Goal: Task Accomplishment & Management: Manage account settings

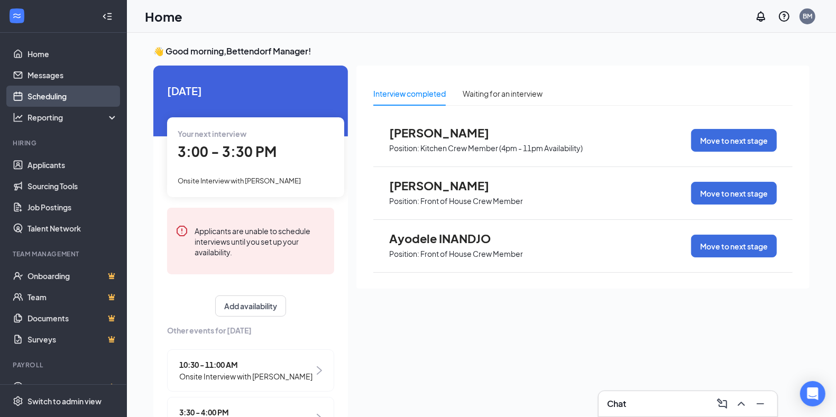
click at [67, 93] on link "Scheduling" at bounding box center [73, 96] width 90 height 21
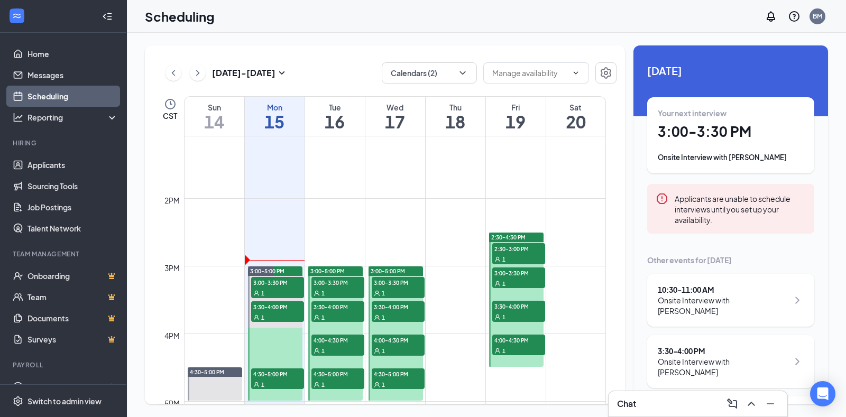
scroll to position [917, 0]
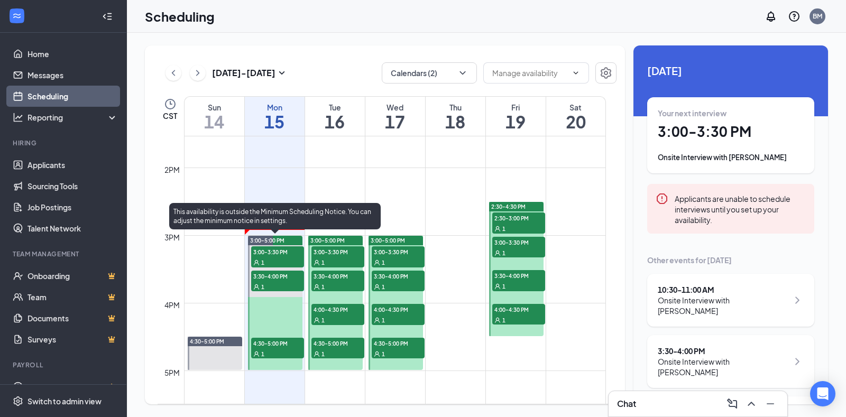
click at [281, 250] on span "3:00-3:30 PM" at bounding box center [277, 252] width 53 height 11
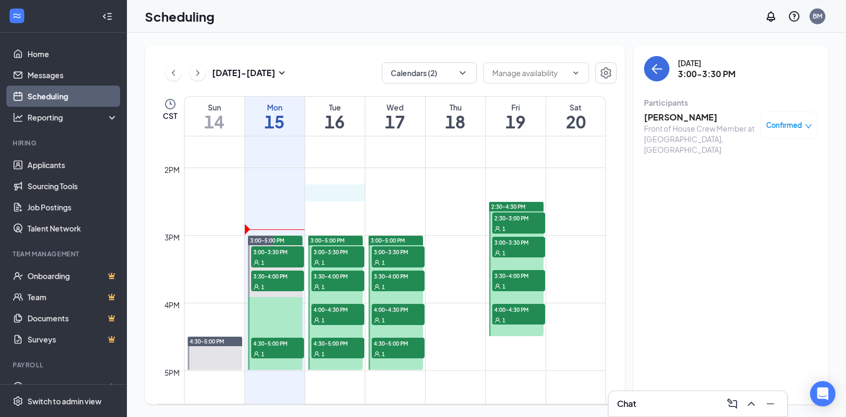
drag, startPoint x: 326, startPoint y: 190, endPoint x: 294, endPoint y: 192, distance: 32.3
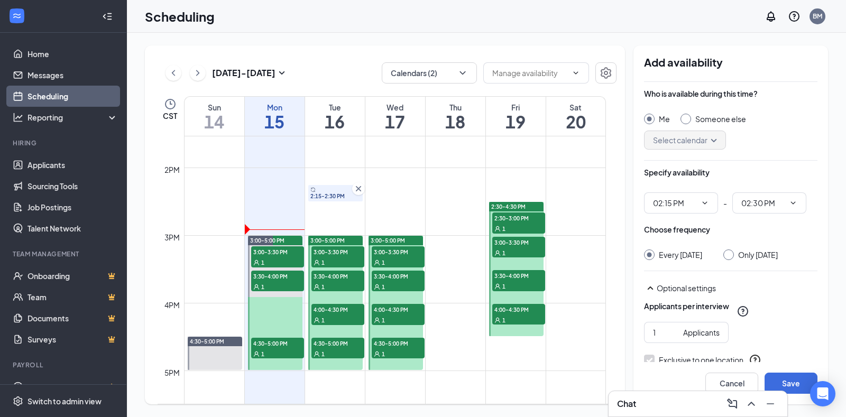
click at [282, 189] on td at bounding box center [395, 193] width 422 height 17
click at [357, 187] on icon "Cross" at bounding box center [358, 188] width 5 height 5
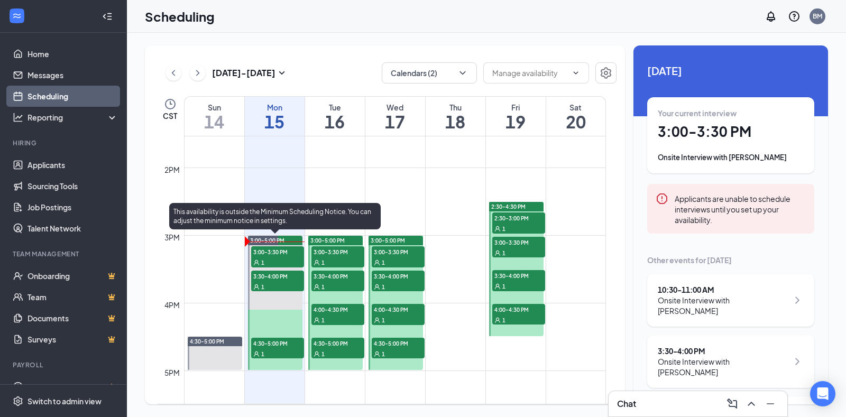
click at [281, 256] on span "3:00-3:30 PM" at bounding box center [277, 252] width 53 height 11
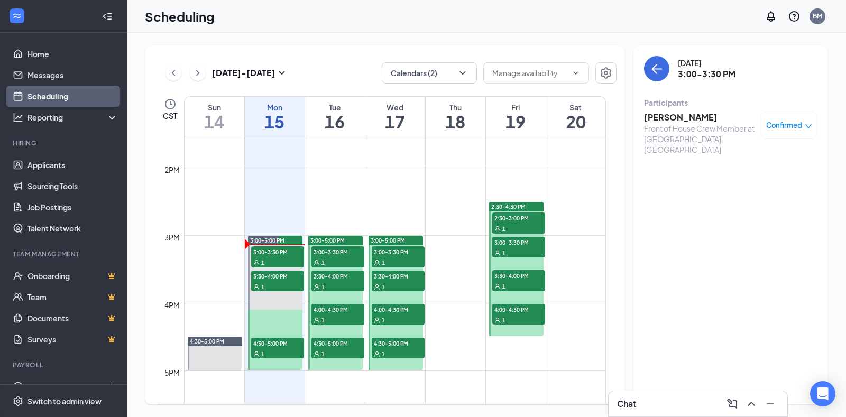
click at [626, 19] on div "Scheduling BM" at bounding box center [486, 16] width 719 height 33
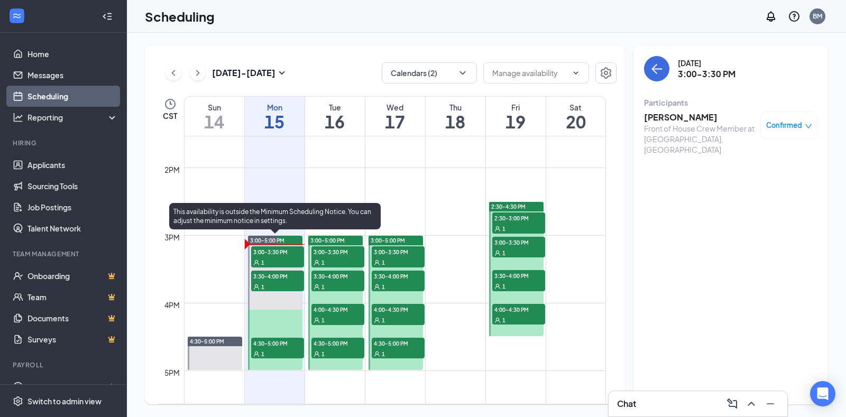
click at [261, 249] on span "3:00-3:30 PM" at bounding box center [277, 252] width 53 height 11
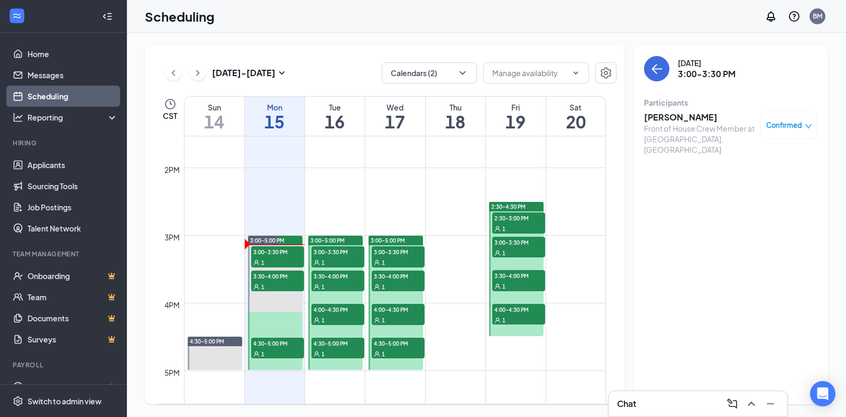
click at [687, 213] on div "[DATE] 3:00-3:30 PM Participants [PERSON_NAME] Front of House Crew Member at [G…" at bounding box center [731, 224] width 195 height 359
click at [667, 116] on h3 "[PERSON_NAME]" at bounding box center [699, 118] width 111 height 12
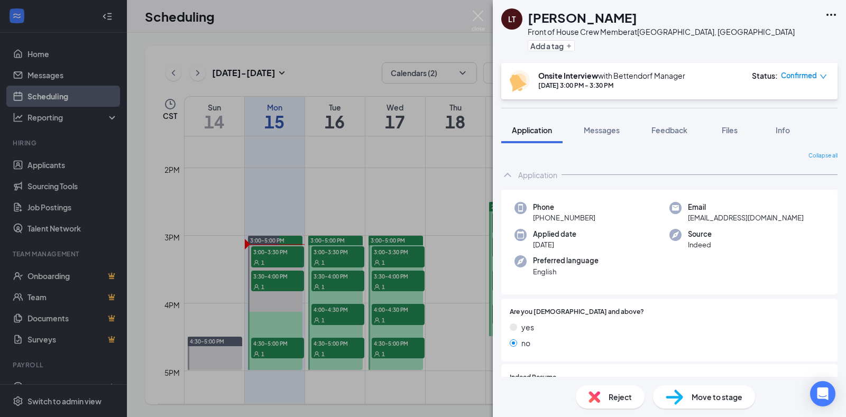
click at [831, 12] on icon "Ellipses" at bounding box center [831, 14] width 13 height 13
click at [776, 37] on link "View full application" at bounding box center [774, 38] width 114 height 11
click at [674, 132] on span "Feedback" at bounding box center [670, 130] width 36 height 10
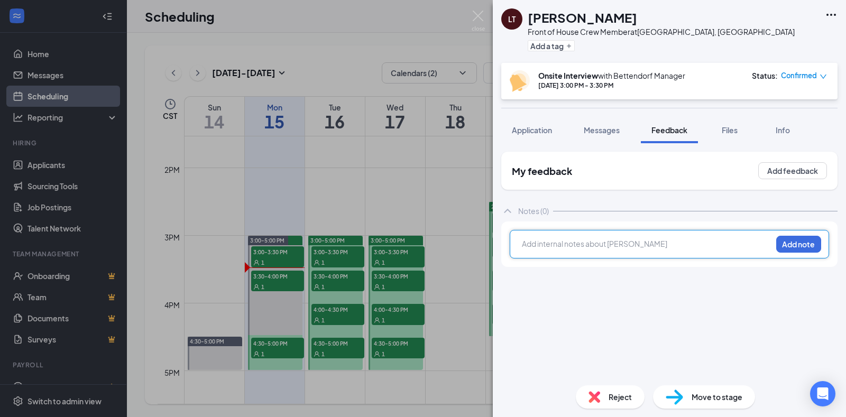
click at [649, 246] on div at bounding box center [647, 244] width 249 height 11
click at [600, 245] on span "Late by a few minutes, he apologized and" at bounding box center [593, 244] width 141 height 10
click at [692, 239] on div "Late by a few minutes, and he apologized and" at bounding box center [647, 244] width 249 height 11
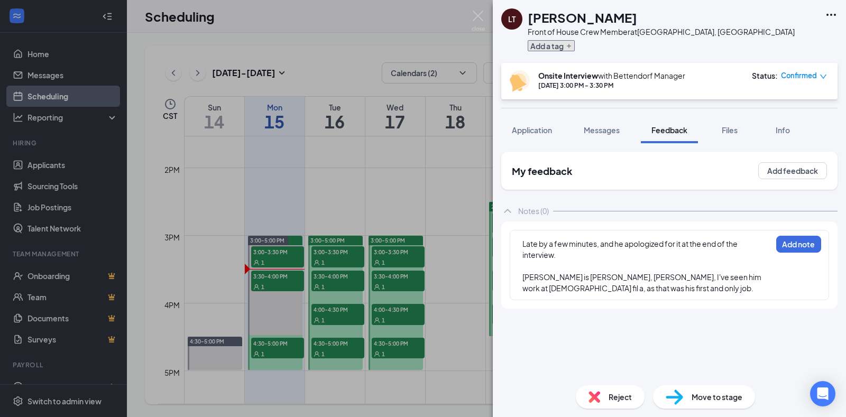
click at [558, 45] on button "Add a tag" at bounding box center [551, 45] width 47 height 11
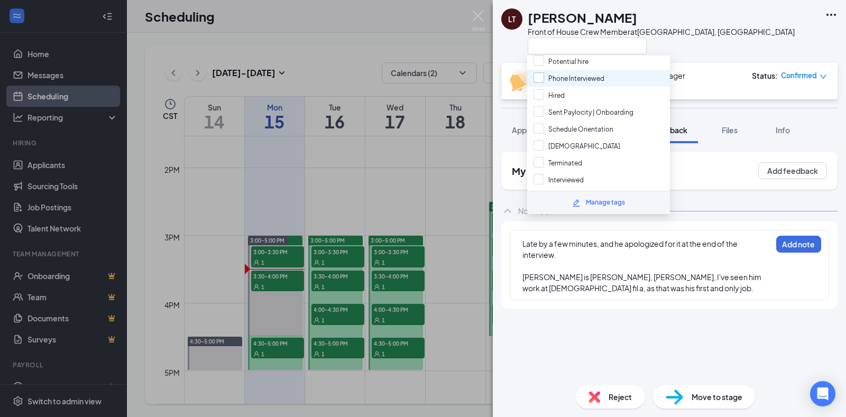
scroll to position [151, 0]
click at [595, 174] on div "Interviewed" at bounding box center [598, 178] width 143 height 17
checkbox input "true"
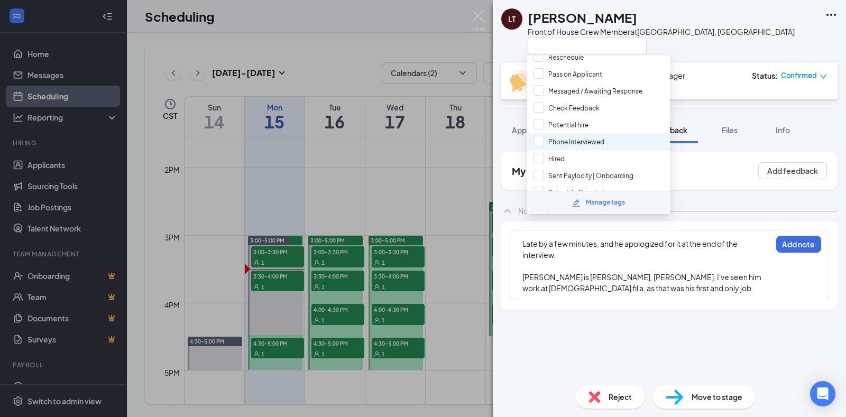
scroll to position [85, 0]
click at [582, 122] on input "Potential hire" at bounding box center [561, 127] width 55 height 12
checkbox input "true"
drag, startPoint x: 739, startPoint y: 33, endPoint x: 737, endPoint y: 39, distance: 6.2
click at [740, 33] on div "LT [PERSON_NAME] Front of House Crew Member at [GEOGRAPHIC_DATA], [GEOGRAPHIC_D…" at bounding box center [669, 31] width 353 height 63
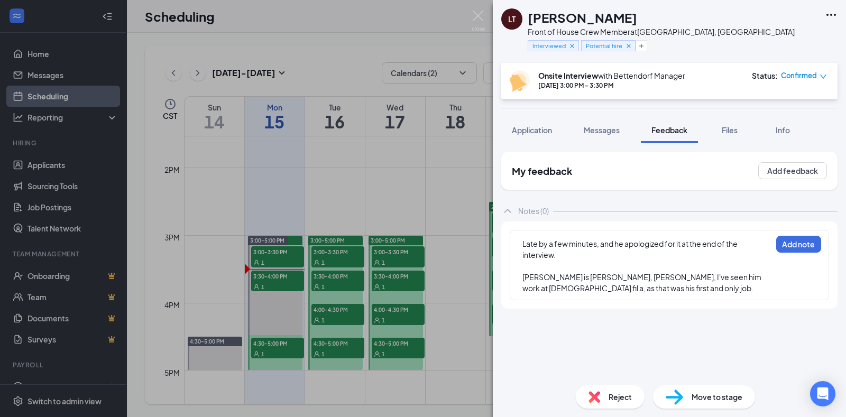
click at [608, 244] on span "Late by a few minutes, and he apologized for it at the end of the interview." at bounding box center [631, 249] width 216 height 21
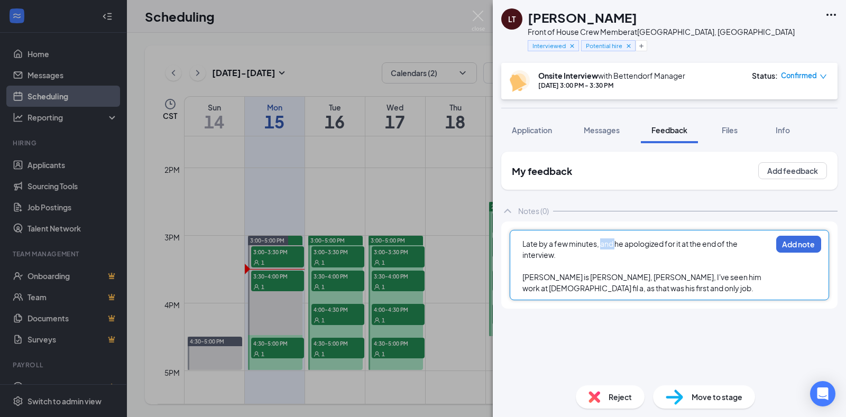
click at [608, 244] on span "Late by a few minutes, and he apologized for it at the end of the interview." at bounding box center [631, 249] width 216 height 21
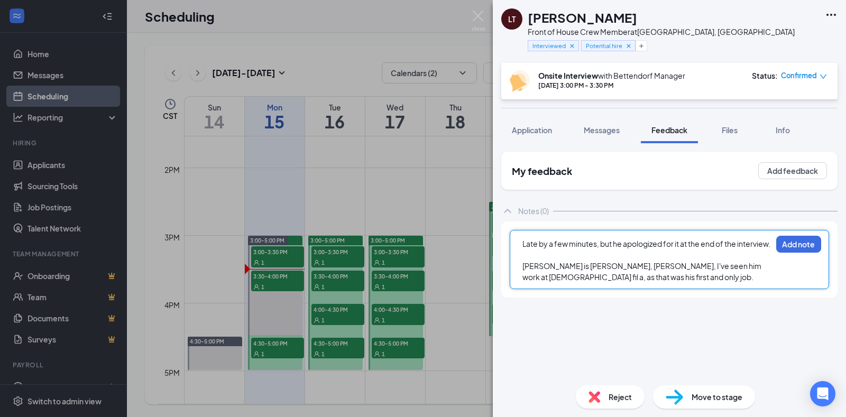
click at [578, 250] on div "Late by a few minutes, but he apologized for it at the end of the interview." at bounding box center [647, 244] width 249 height 11
click at [573, 278] on span "[PERSON_NAME] is [PERSON_NAME], [PERSON_NAME], I've seen him work at [DEMOGRAPH…" at bounding box center [643, 271] width 240 height 21
click at [585, 283] on div "[PERSON_NAME] is [PERSON_NAME]'s, [PERSON_NAME], I've seen him work at [DEMOGRA…" at bounding box center [647, 272] width 249 height 22
click at [586, 277] on span "[PERSON_NAME] is [PERSON_NAME]'s, [PERSON_NAME], I've seen him work at [DEMOGRA…" at bounding box center [645, 271] width 245 height 21
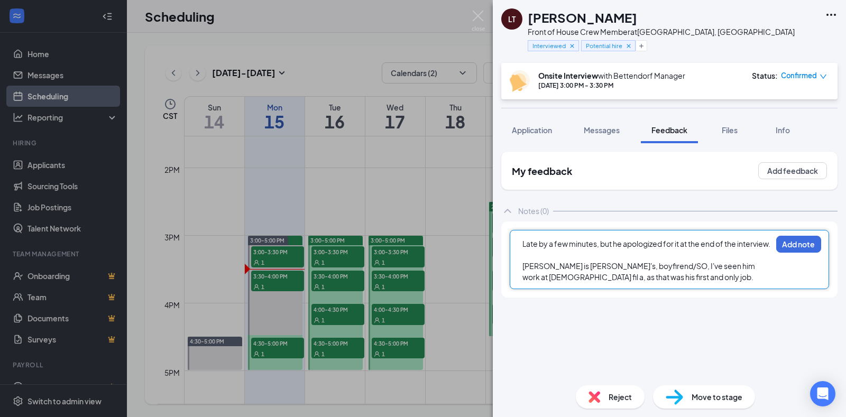
click at [612, 283] on div "[PERSON_NAME] is [PERSON_NAME]'s, boyfirend/SO, I've seen him work at [DEMOGRAP…" at bounding box center [647, 272] width 249 height 22
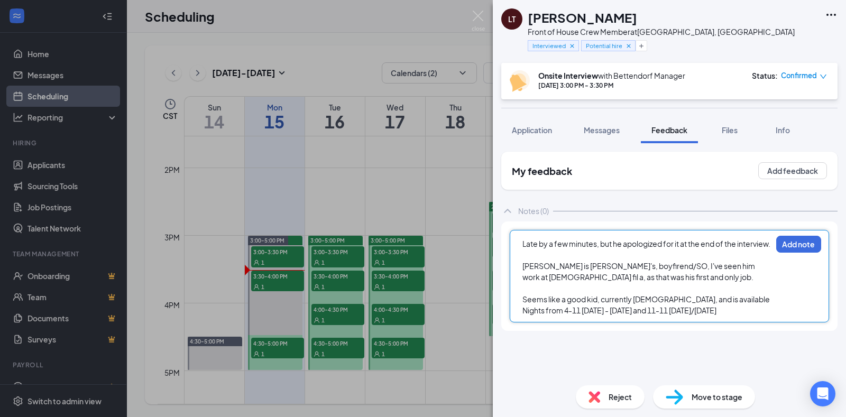
click at [596, 315] on span "Seems like a good kid, currently [DEMOGRAPHIC_DATA], and is available Nights fr…" at bounding box center [647, 305] width 249 height 21
click at [566, 316] on div "Seems like a good kid, currently [DEMOGRAPHIC_DATA], and is available Nights fr…" at bounding box center [647, 305] width 249 height 22
click at [637, 314] on span "Seems like a good kid, currently [DEMOGRAPHIC_DATA], and is available Nights fr…" at bounding box center [647, 305] width 249 height 21
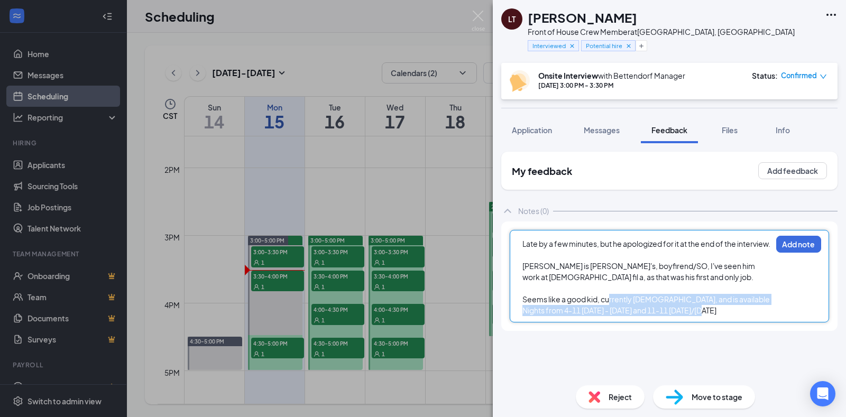
drag, startPoint x: 607, startPoint y: 311, endPoint x: 714, endPoint y: 323, distance: 107.6
click at [714, 315] on span "Seems like a good kid, currently [DEMOGRAPHIC_DATA], and is available Nights fr…" at bounding box center [647, 305] width 249 height 21
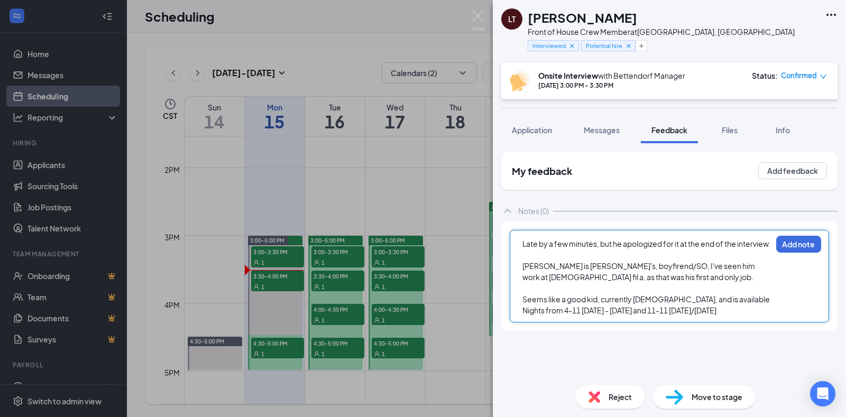
drag, startPoint x: 738, startPoint y: 328, endPoint x: 641, endPoint y: 327, distance: 97.3
click at [724, 323] on div "Late by a few minutes, but he apologized for it at the end of the interview. [P…" at bounding box center [670, 276] width 320 height 93
drag, startPoint x: 571, startPoint y: 322, endPoint x: 722, endPoint y: 332, distance: 151.7
click at [722, 323] on div "Late by a few minutes, but he apologized for it at the end of the interview. [P…" at bounding box center [670, 276] width 320 height 93
click at [728, 316] on div "Seems like a good kid, currently [DEMOGRAPHIC_DATA], and is available Nights fr…" at bounding box center [647, 305] width 249 height 22
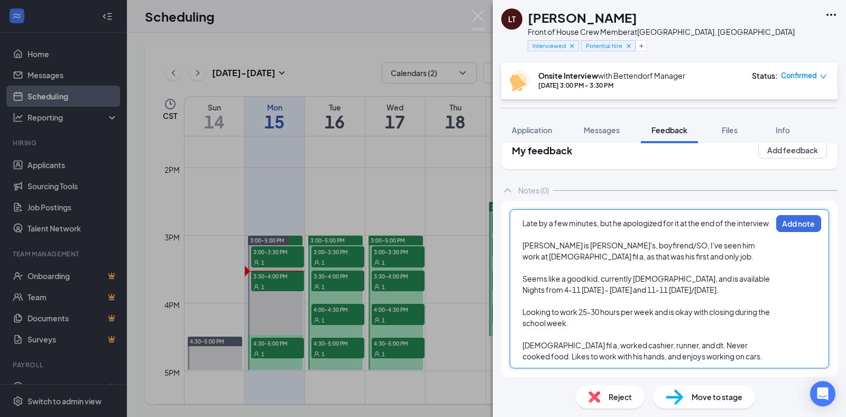
scroll to position [31, 0]
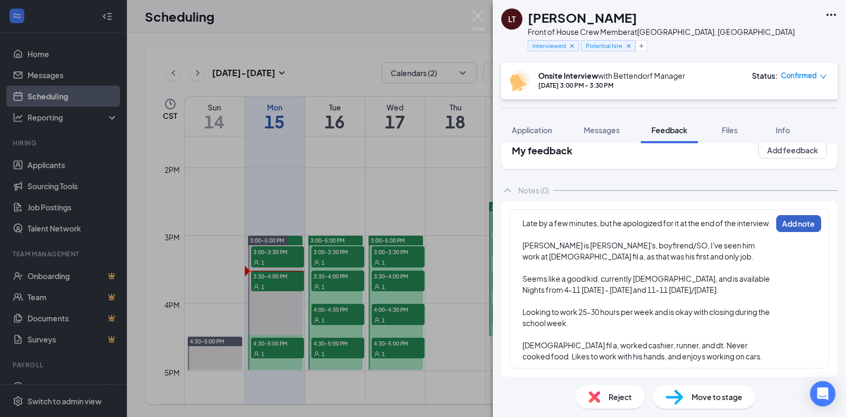
click at [789, 215] on button "Add note" at bounding box center [799, 223] width 45 height 17
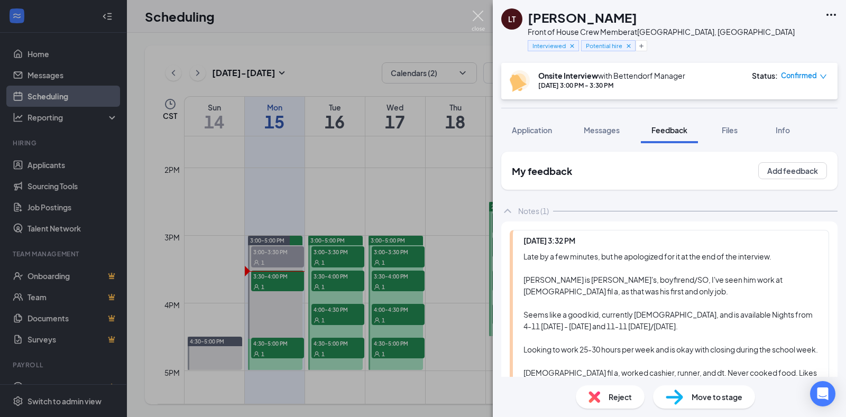
click at [480, 15] on img at bounding box center [478, 21] width 13 height 21
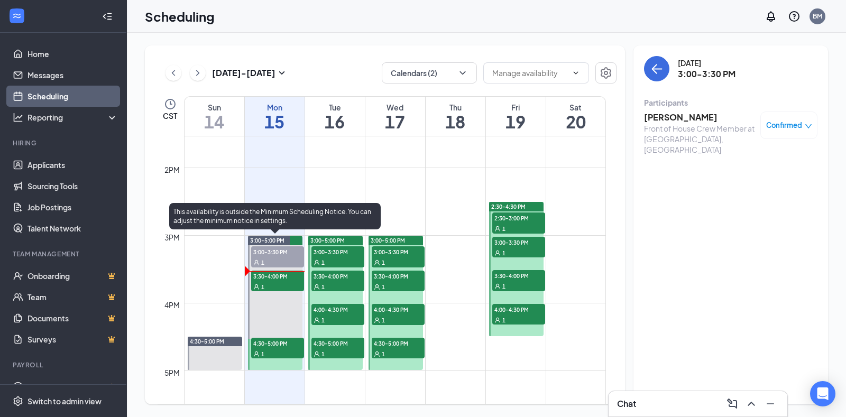
click at [274, 271] on span "3:30-4:00 PM" at bounding box center [277, 276] width 53 height 11
click at [292, 345] on span "4:30-5:00 PM" at bounding box center [277, 343] width 53 height 11
click at [286, 282] on div "1" at bounding box center [277, 286] width 53 height 11
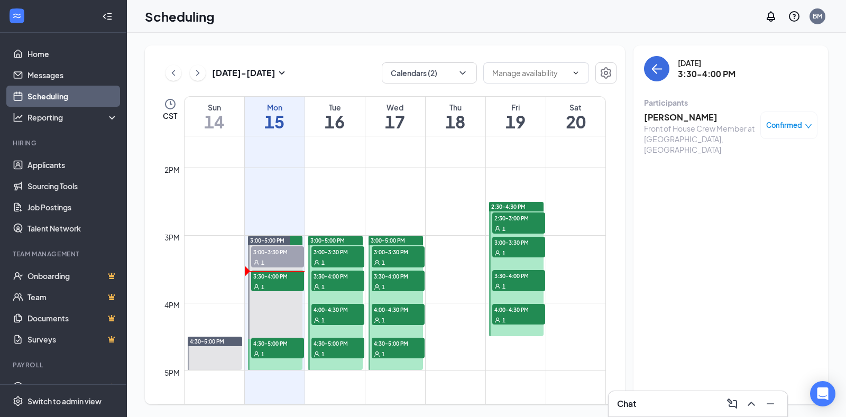
click at [684, 114] on h3 "[PERSON_NAME]" at bounding box center [699, 118] width 111 height 12
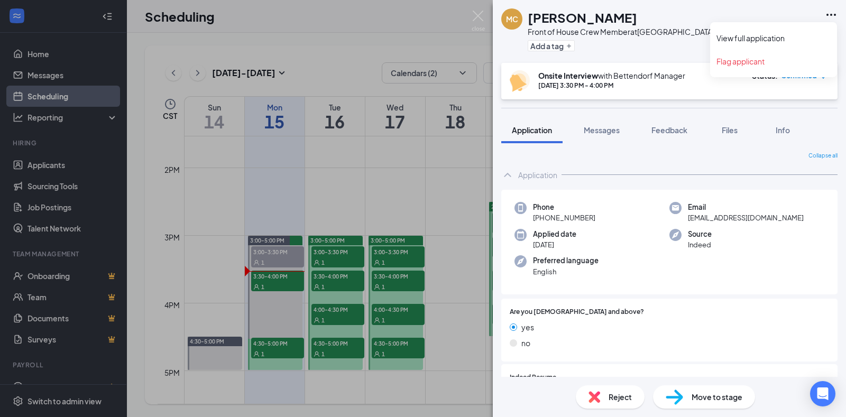
click at [832, 7] on div "MC [PERSON_NAME] Front of House Crew Member at [GEOGRAPHIC_DATA], [GEOGRAPHIC_D…" at bounding box center [669, 31] width 353 height 63
click at [831, 13] on icon "Ellipses" at bounding box center [831, 14] width 13 height 13
click at [781, 33] on link "View full application" at bounding box center [774, 38] width 114 height 11
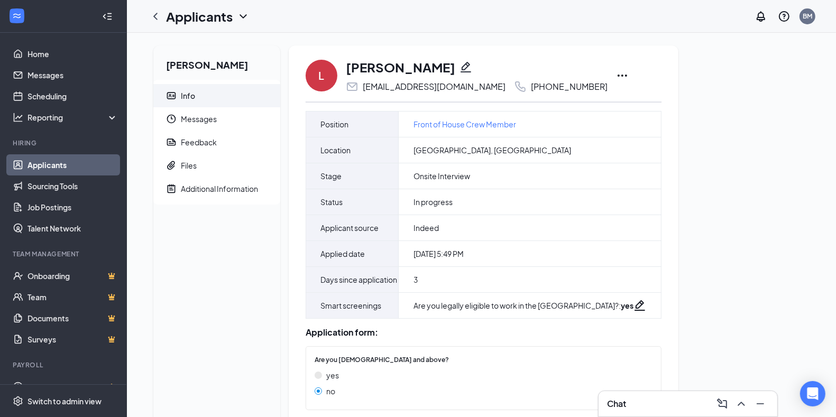
click at [616, 78] on icon "Ellipses" at bounding box center [622, 75] width 13 height 13
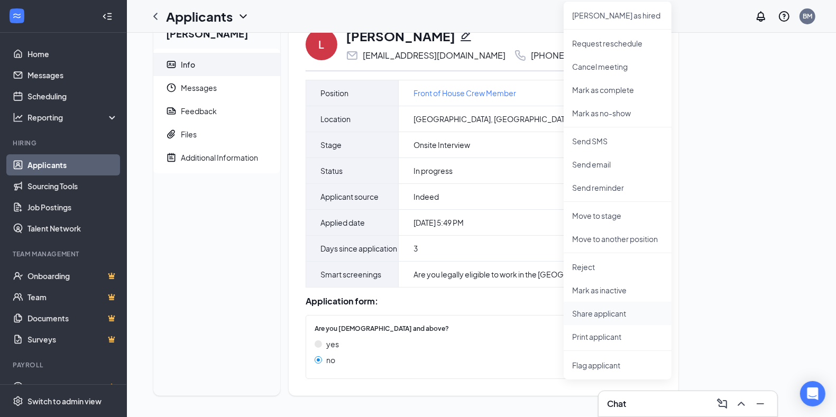
scroll to position [42, 0]
click at [615, 332] on p "Print applicant" at bounding box center [617, 337] width 91 height 11
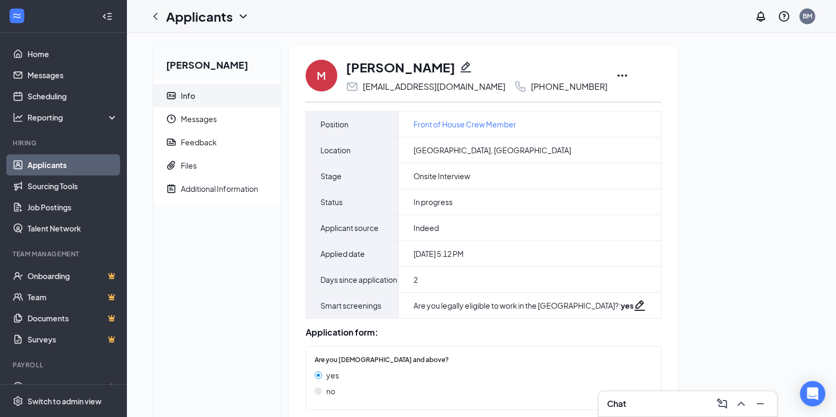
click at [616, 71] on icon "Ellipses" at bounding box center [622, 75] width 13 height 13
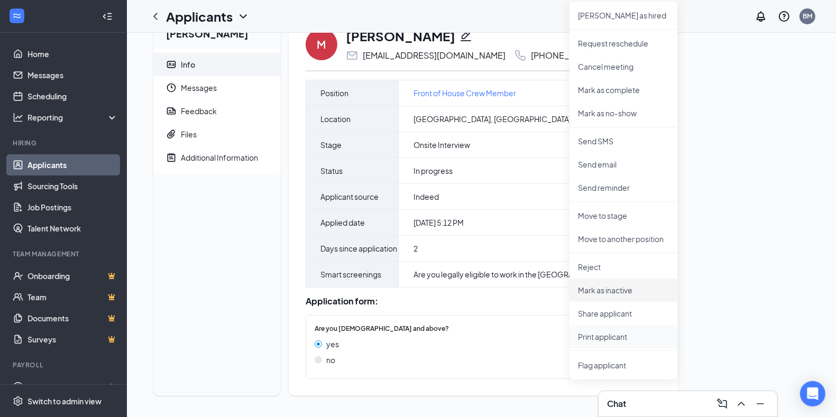
scroll to position [42, 0]
click at [609, 332] on p "Print applicant" at bounding box center [623, 337] width 91 height 11
